Goal: Book appointment/travel/reservation

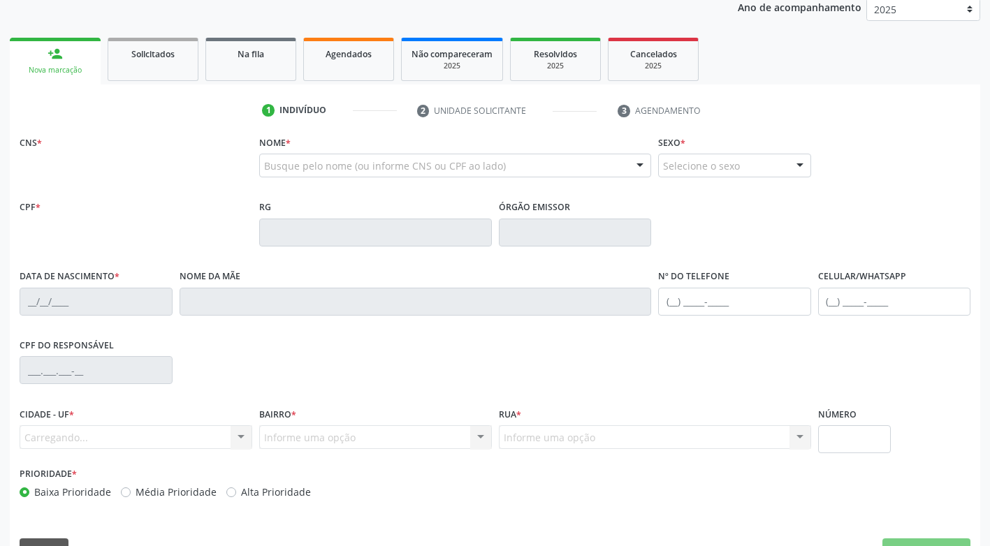
scroll to position [207, 0]
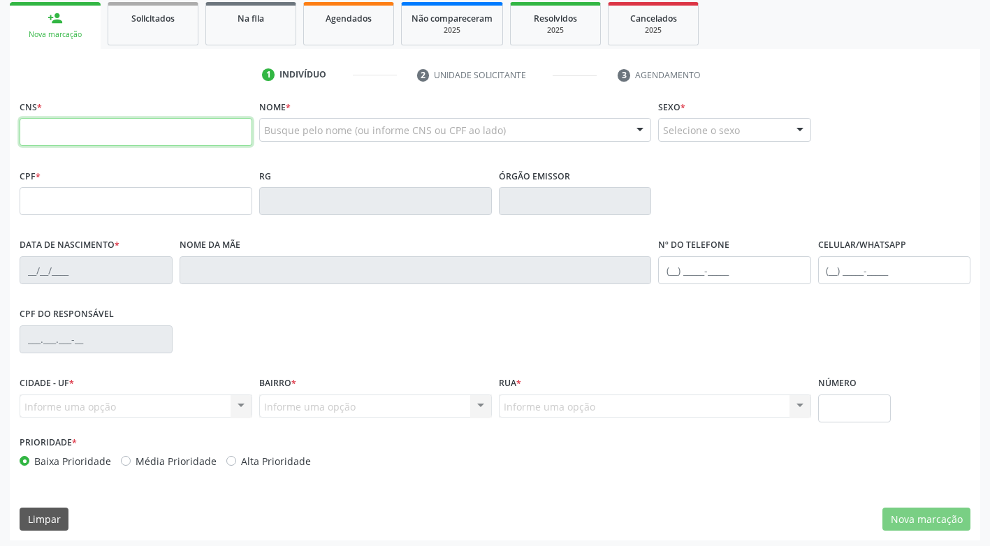
click at [166, 131] on input "text" at bounding box center [136, 132] width 233 height 28
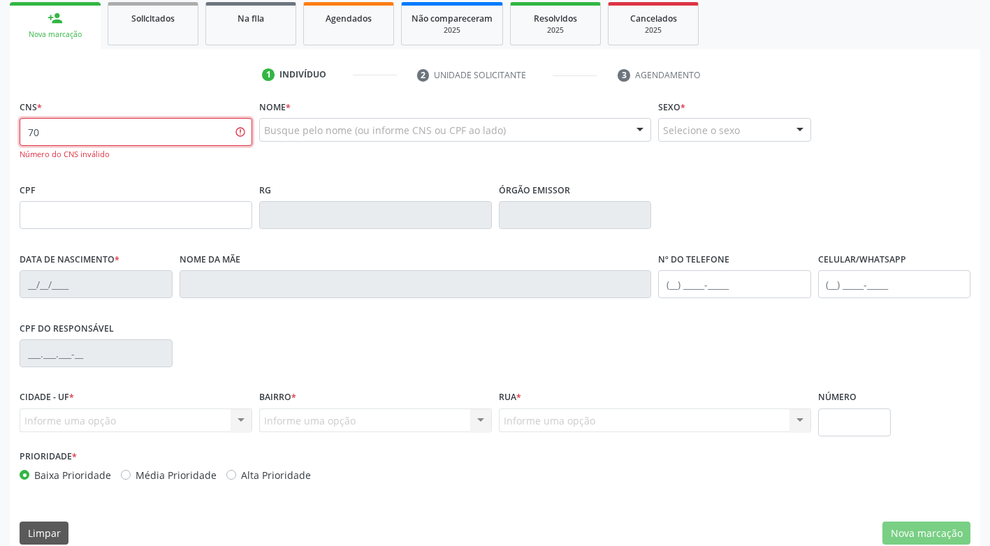
type input "7"
type input "700 6069 3026 8762"
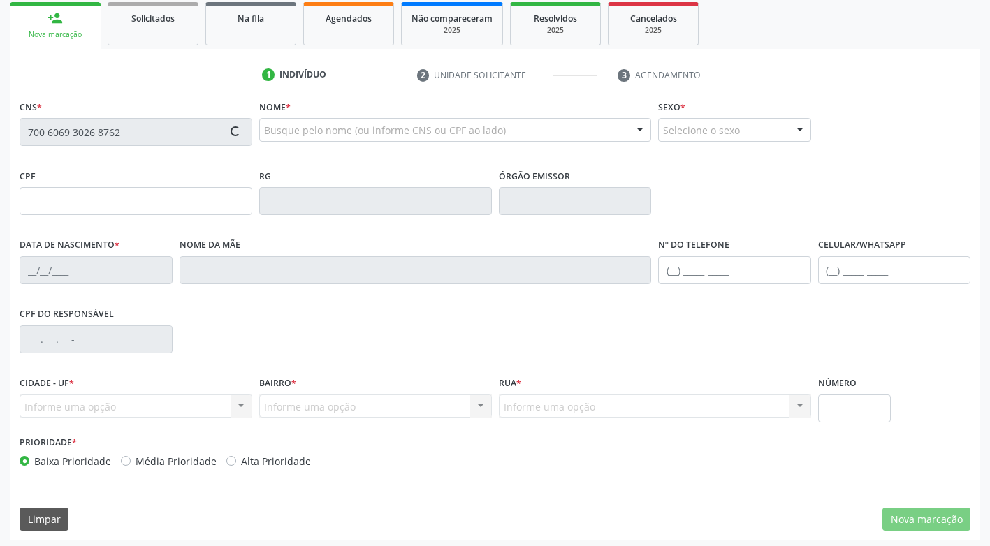
type input "[DATE]"
type input "[PERSON_NAME]"
type input "[PHONE_NUMBER]"
type input "165.746.644-20"
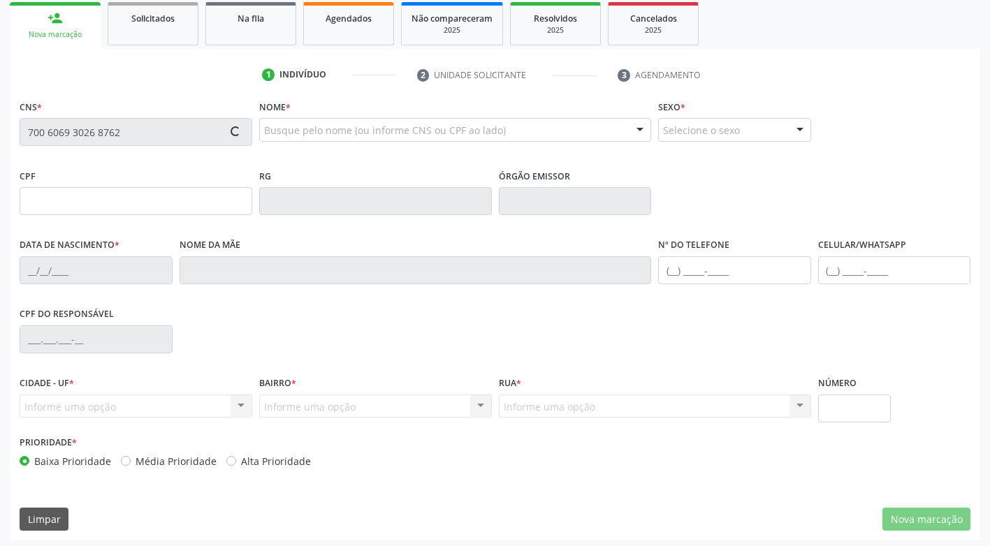
type input "706"
type input "683.775.924-87"
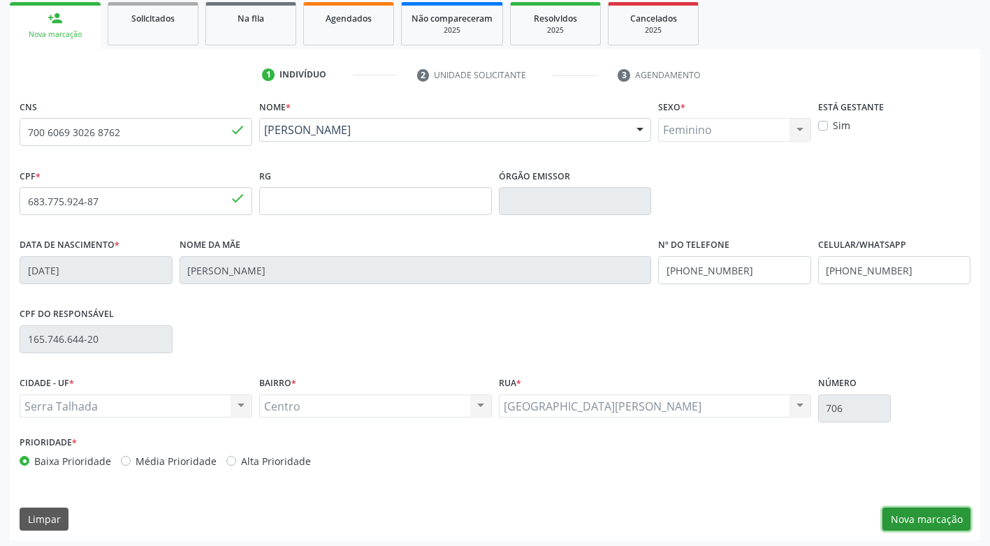
click at [911, 520] on button "Nova marcação" at bounding box center [926, 520] width 88 height 24
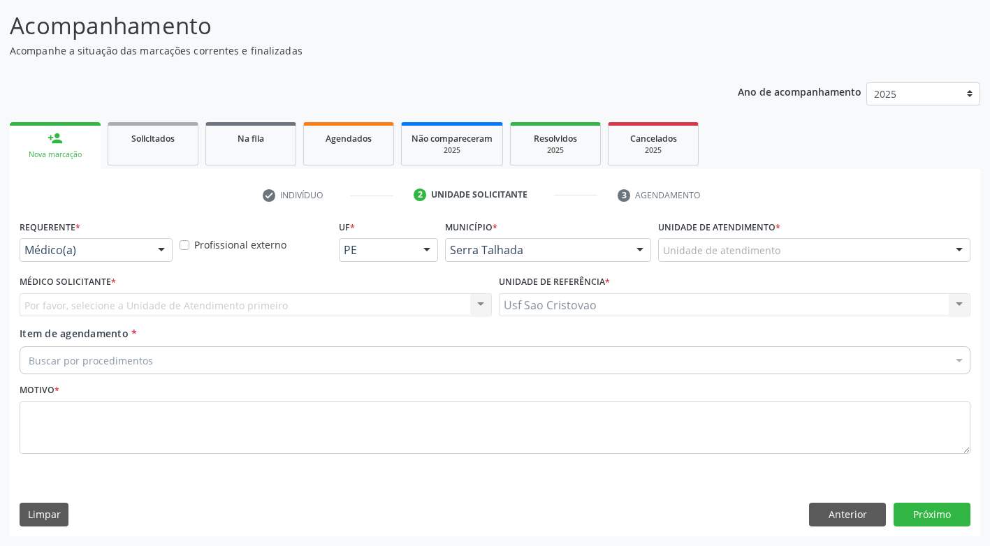
scroll to position [87, 0]
click at [151, 242] on div at bounding box center [161, 251] width 21 height 24
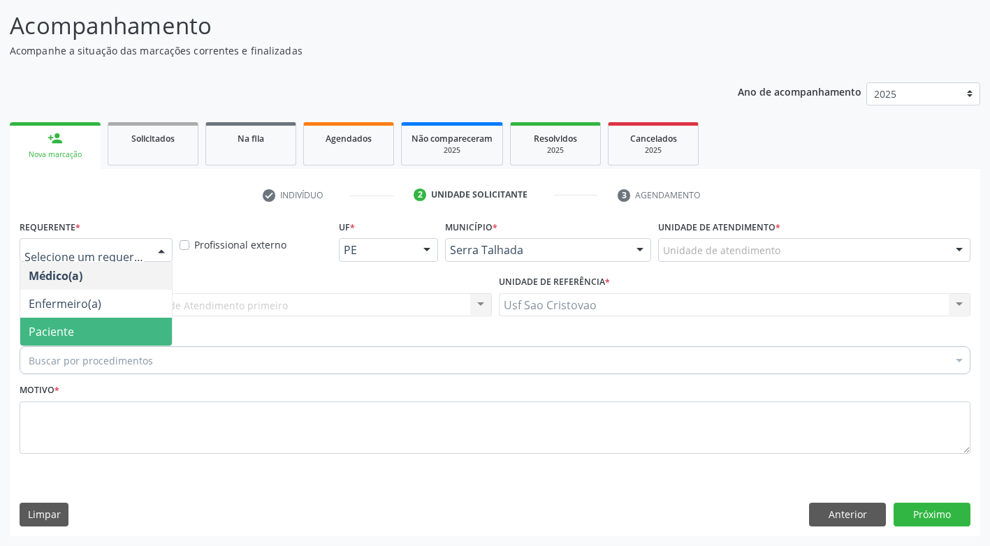
click at [119, 330] on span "Paciente" at bounding box center [96, 332] width 152 height 28
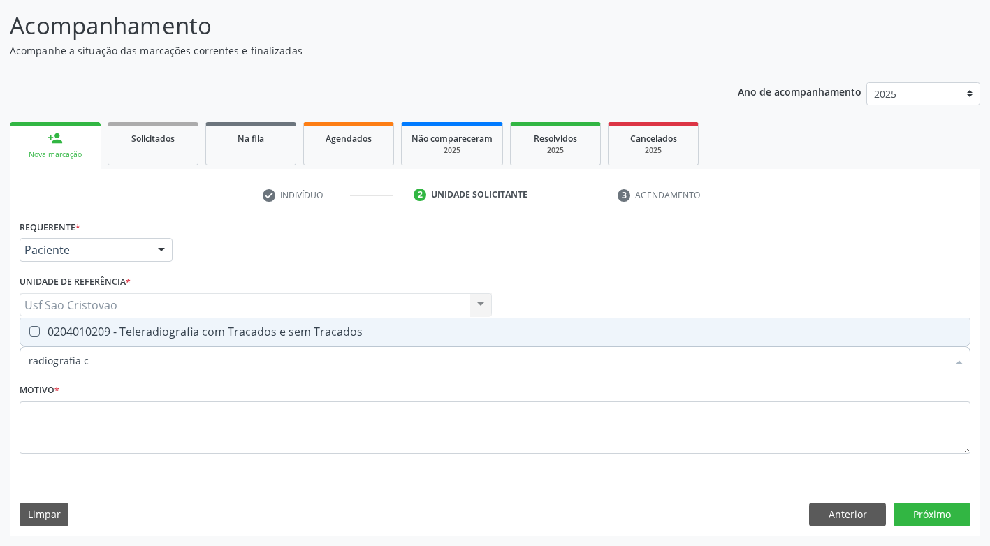
type input "radiografia"
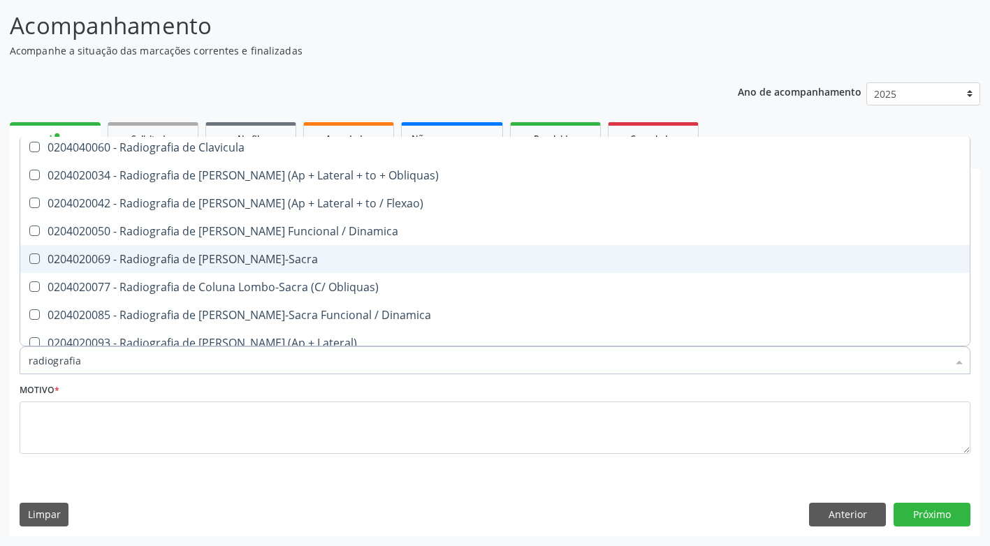
scroll to position [698, 0]
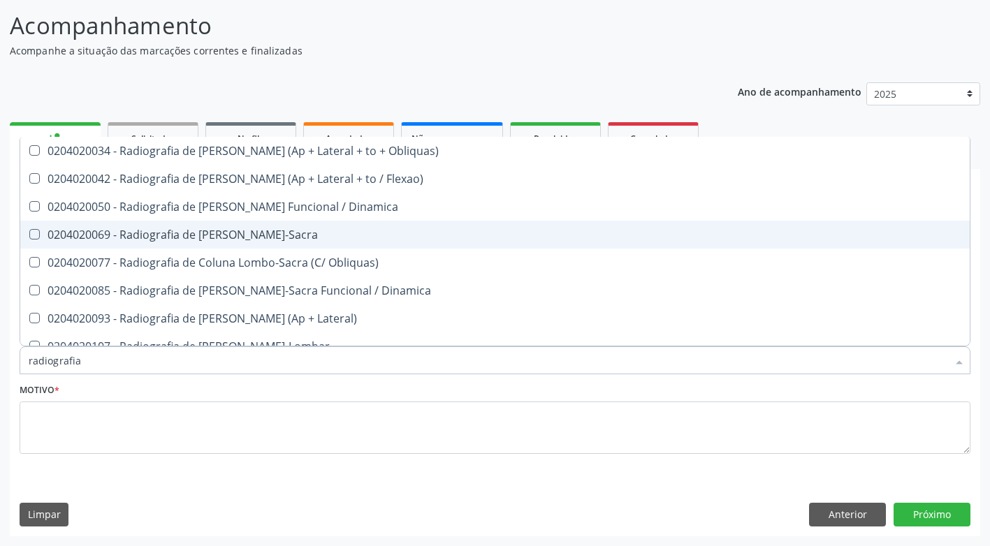
click at [36, 235] on Lombo-Sacra at bounding box center [34, 234] width 10 height 10
click at [29, 235] on Lombo-Sacra "checkbox" at bounding box center [24, 234] width 9 height 9
checkbox Lombo-Sacra "true"
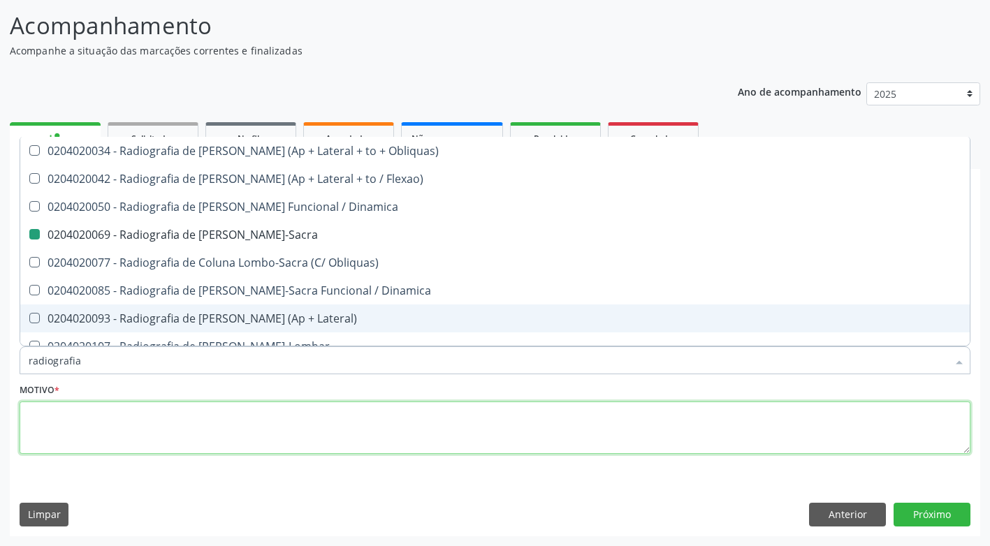
click at [182, 418] on textarea at bounding box center [495, 428] width 950 height 53
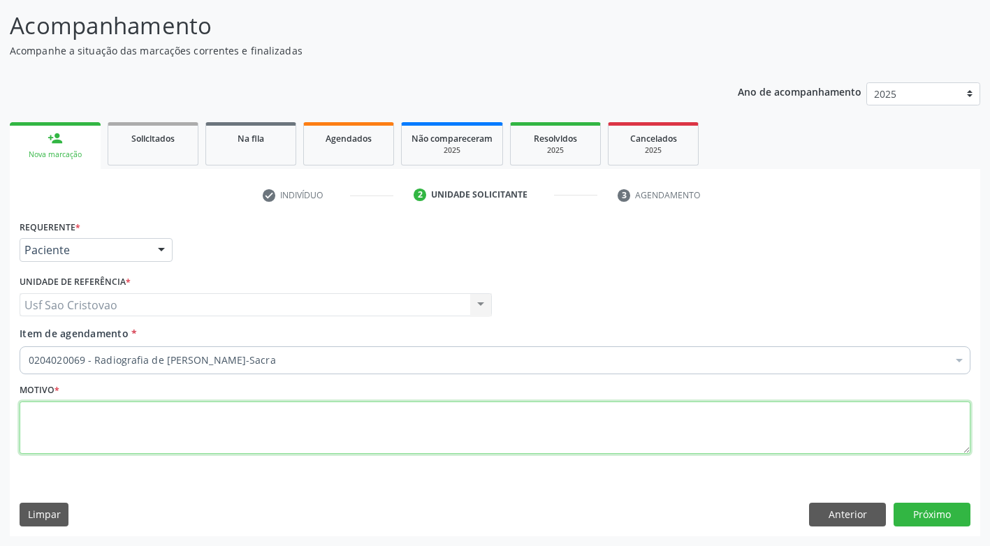
scroll to position [0, 0]
type textarea "."
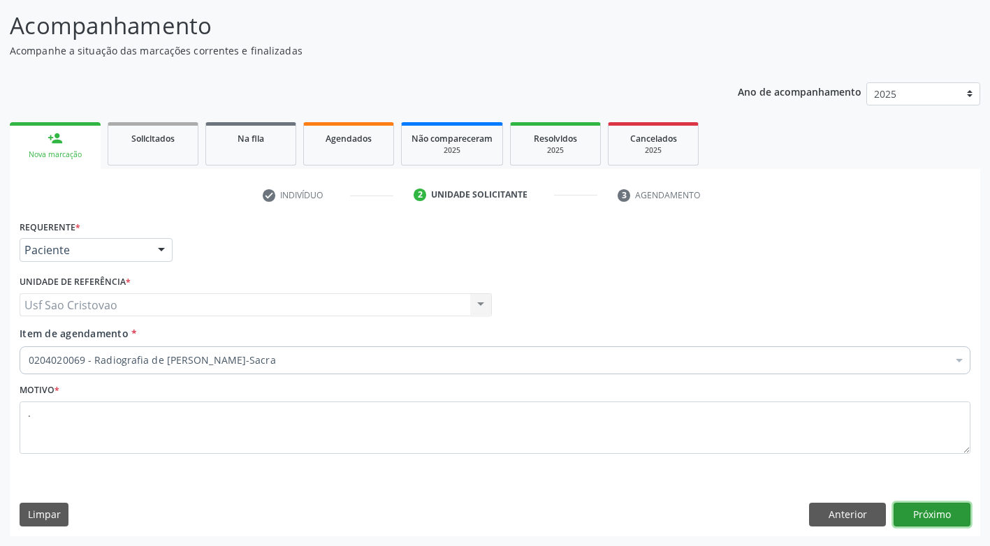
click at [930, 516] on button "Próximo" at bounding box center [931, 515] width 77 height 24
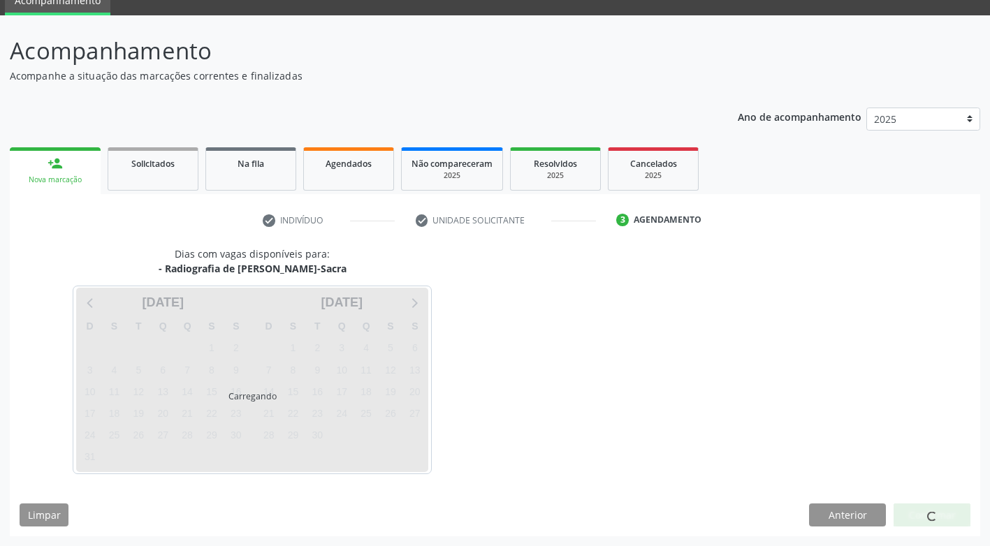
scroll to position [61, 0]
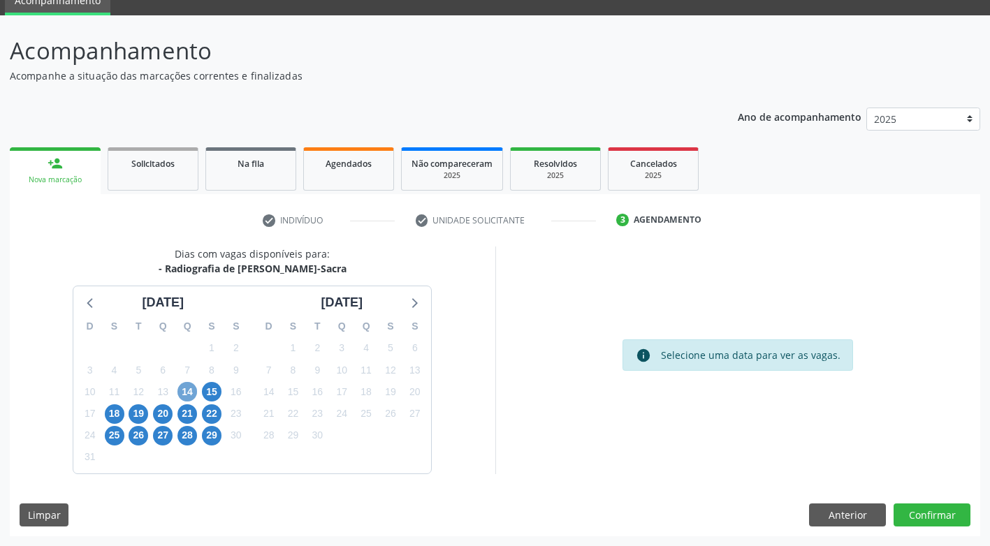
click at [186, 387] on span "14" at bounding box center [187, 392] width 20 height 20
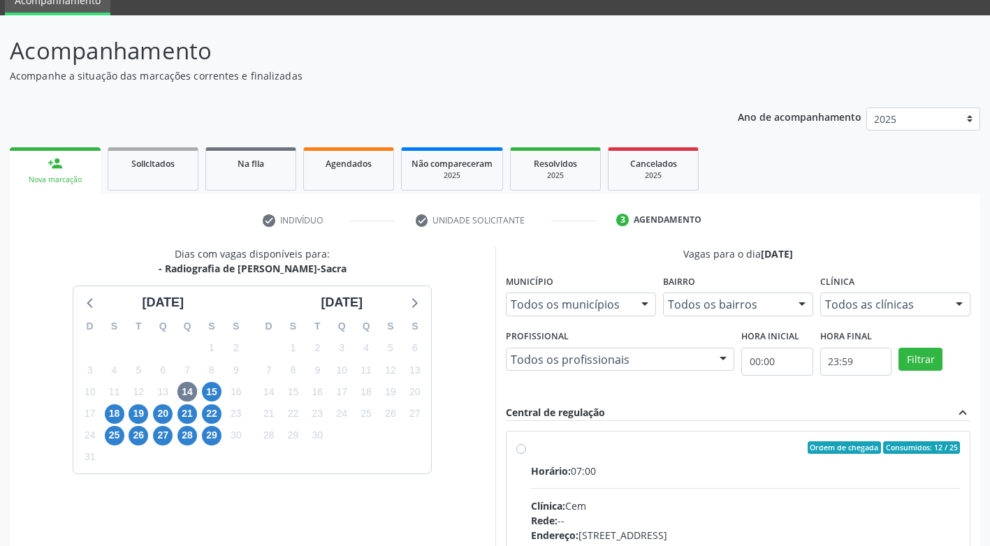
click at [531, 450] on label "Ordem de chegada Consumidos: 12 / 25 Horário: 07:00 Clínica: Cem Rede: -- Ender…" at bounding box center [745, 548] width 429 height 214
click at [523, 450] on input "Ordem de chegada Consumidos: 12 / 25 Horário: 07:00 Clínica: Cem Rede: -- Ender…" at bounding box center [521, 447] width 10 height 13
radio input "true"
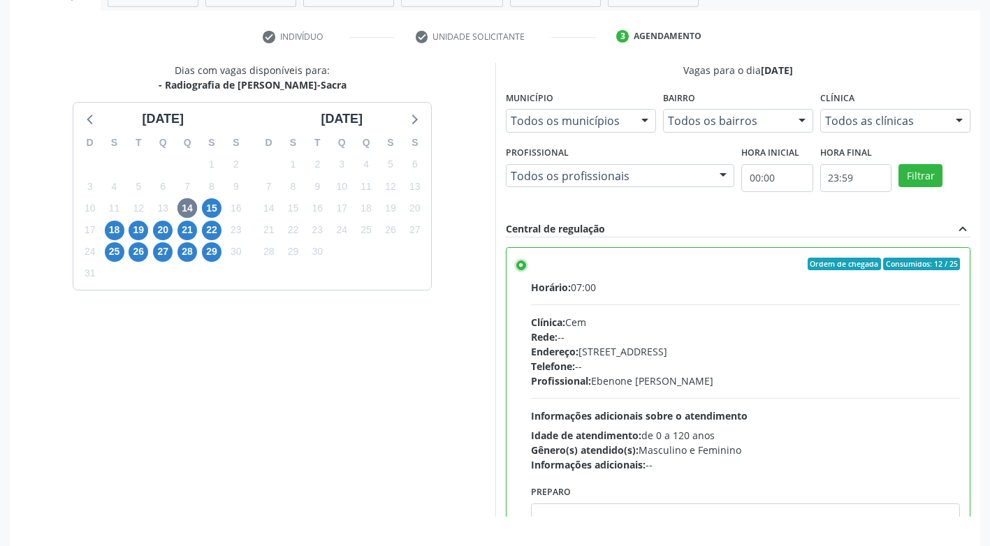
scroll to position [288, 0]
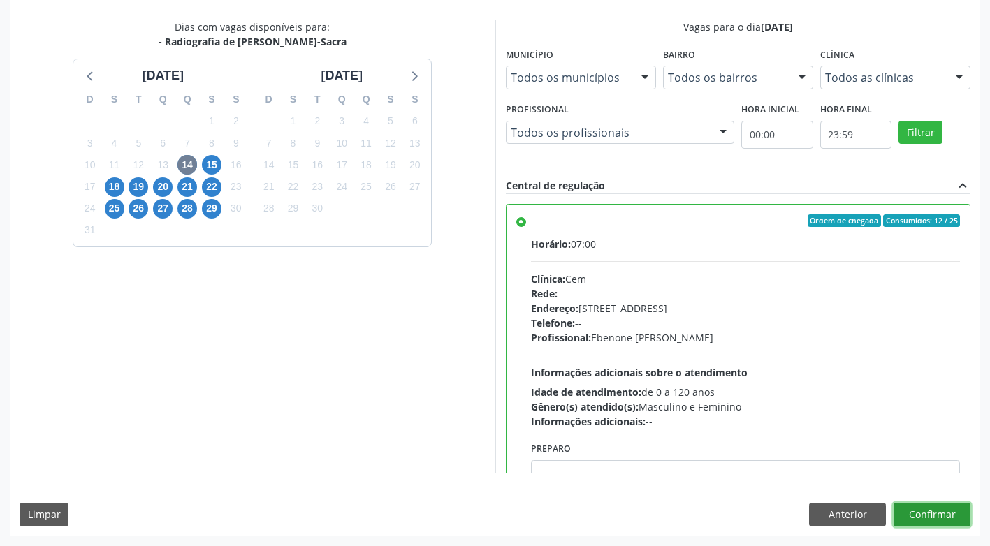
click at [938, 515] on button "Confirmar" at bounding box center [931, 515] width 77 height 24
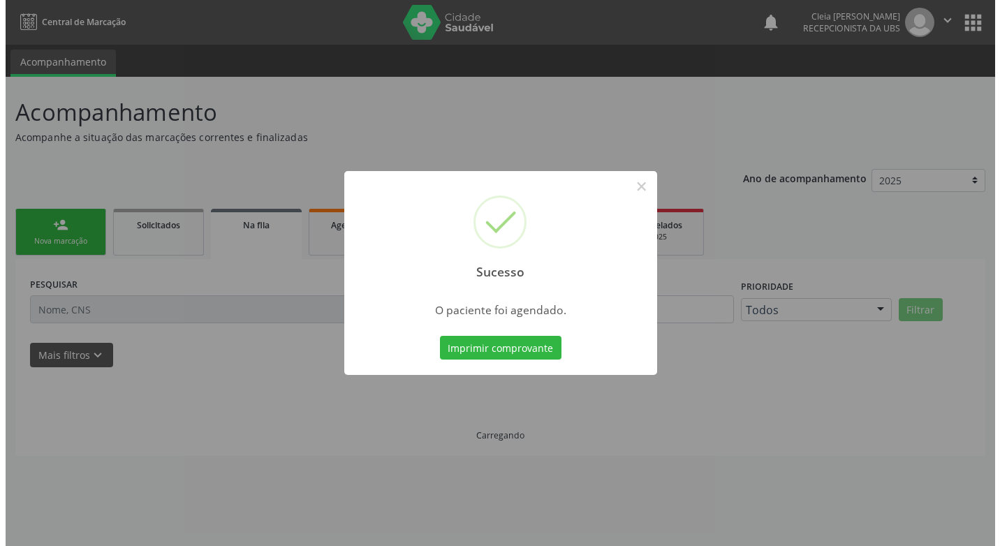
scroll to position [0, 0]
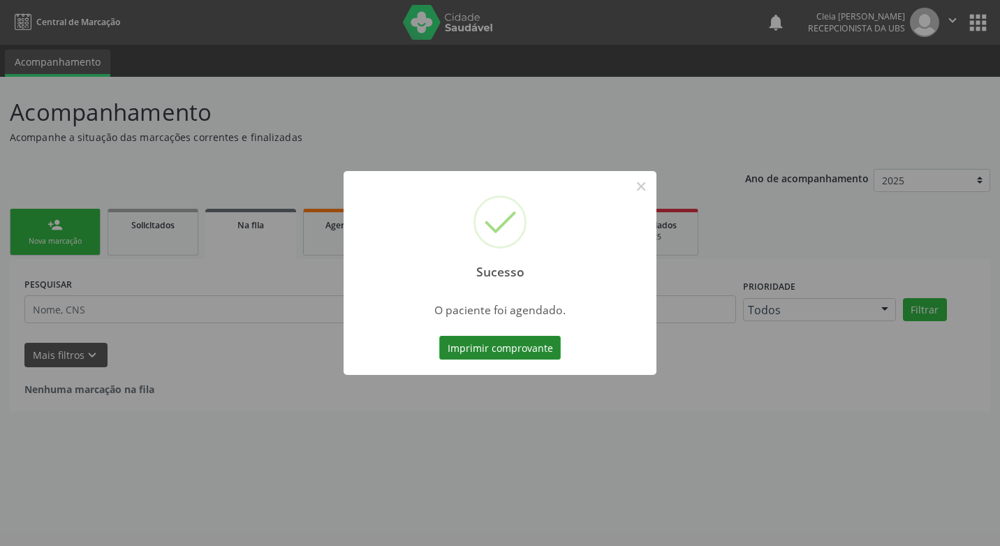
click at [520, 346] on button "Imprimir comprovante" at bounding box center [500, 348] width 122 height 24
